Goal: Transaction & Acquisition: Purchase product/service

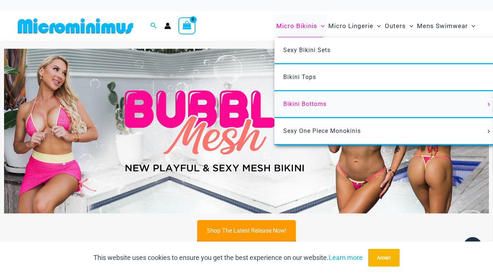
click at [488, 106] on span "Menu Toggle" at bounding box center [489, 105] width 8 height 4
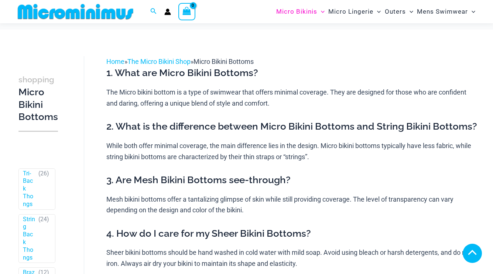
scroll to position [420, 0]
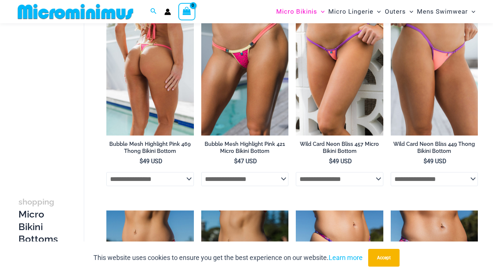
click at [186, 181] on select "**********" at bounding box center [149, 179] width 87 height 14
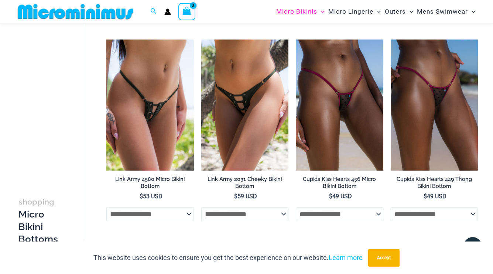
scroll to position [2028, 0]
